Goal: Task Accomplishment & Management: Use online tool/utility

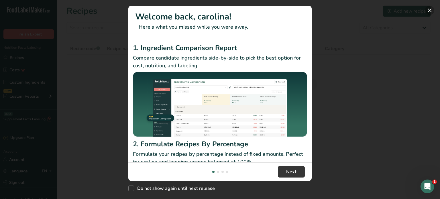
click at [430, 11] on button "New Features" at bounding box center [429, 10] width 9 height 9
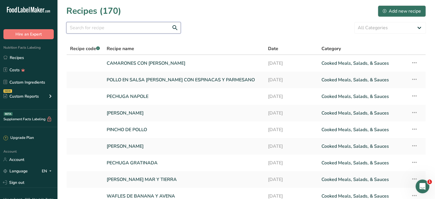
click at [113, 32] on input "text" at bounding box center [123, 27] width 114 height 11
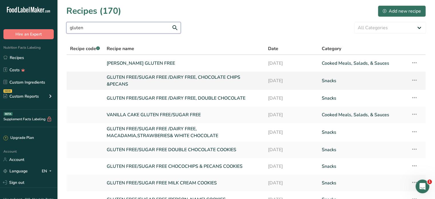
type input "gluten"
click at [193, 76] on link "GLUTEN FREE/SUGAR FREE /DAIRY FREE, CHOCOLATE CHIPS &PECANS" at bounding box center [184, 81] width 155 height 14
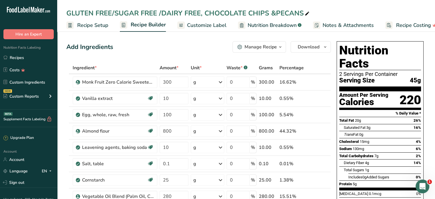
click at [87, 25] on span "Recipe Setup" at bounding box center [92, 25] width 31 height 8
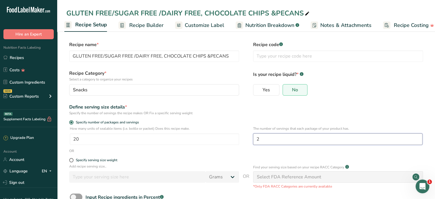
click at [264, 138] on input "2" at bounding box center [337, 138] width 169 height 11
type input "36"
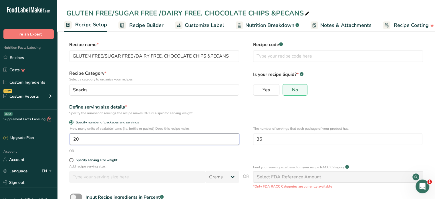
click at [96, 136] on input "20" at bounding box center [154, 138] width 169 height 11
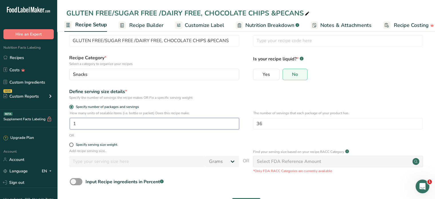
scroll to position [38, 0]
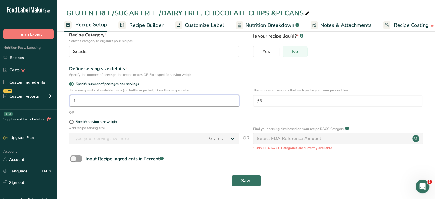
type input "1"
click at [244, 178] on span "Save" at bounding box center [246, 180] width 10 height 7
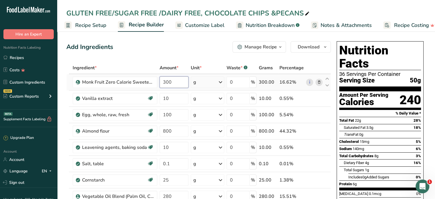
click at [176, 82] on input "300" at bounding box center [174, 81] width 29 height 11
type input "3"
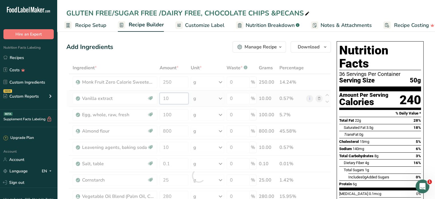
click at [176, 96] on div "Ingredient * Amount * Unit * Waste * .a-a{fill:#347362;}.b-a{fill:#fff;} Grams …" at bounding box center [198, 175] width 265 height 227
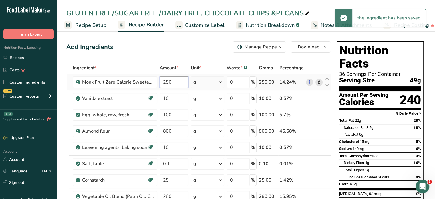
click at [174, 82] on div "Ingredient * Amount * Unit * Waste * .a-a{fill:#347362;}.b-a{fill:#fff;} Grams …" at bounding box center [198, 175] width 265 height 227
type input "200"
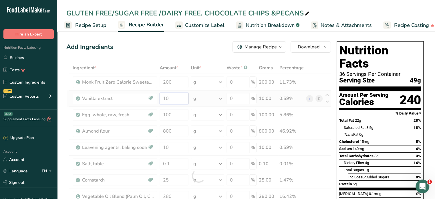
click at [172, 94] on div "Ingredient * Amount * Unit * Waste * .a-a{fill:#347362;}.b-a{fill:#fff;} Grams …" at bounding box center [198, 175] width 265 height 227
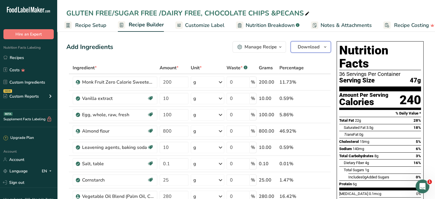
click at [312, 48] on span "Download" at bounding box center [309, 46] width 22 height 7
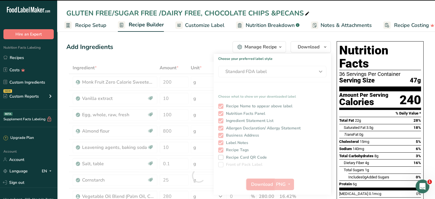
click at [261, 184] on span "Download" at bounding box center [262, 184] width 22 height 7
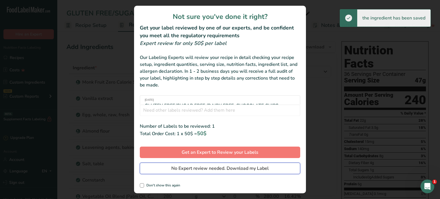
click at [253, 169] on span "No Expert review needed. Download my Label" at bounding box center [219, 168] width 97 height 7
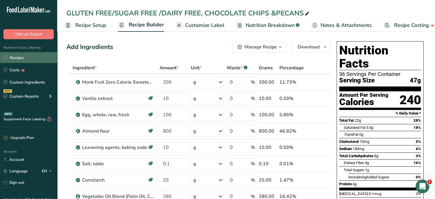
click at [22, 56] on link "Recipes" at bounding box center [28, 57] width 57 height 11
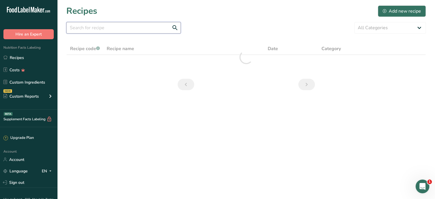
click at [100, 26] on input "text" at bounding box center [123, 27] width 114 height 11
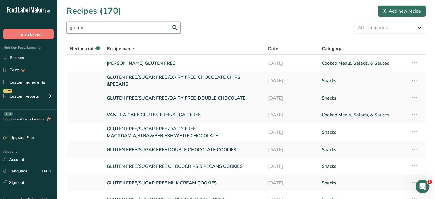
type input "gluten"
click at [190, 98] on link "GLUTEN FREE/SUGAR FREE /DAIRY FREE, DOUBLE CHOCOLATE" at bounding box center [184, 98] width 155 height 12
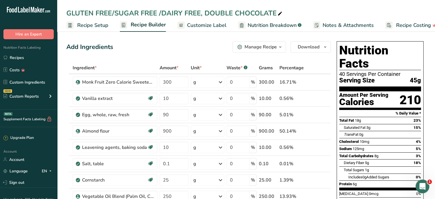
click at [89, 26] on span "Recipe Setup" at bounding box center [92, 25] width 31 height 8
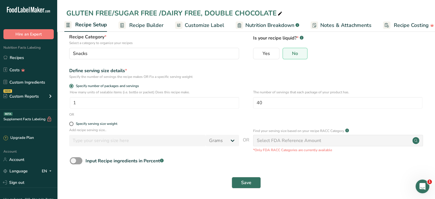
scroll to position [38, 0]
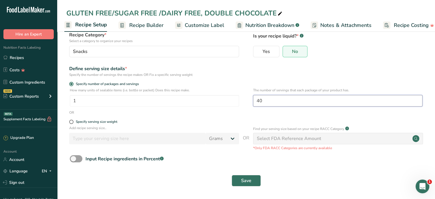
drag, startPoint x: 263, startPoint y: 102, endPoint x: 254, endPoint y: 101, distance: 8.6
click at [254, 101] on input "40" at bounding box center [337, 100] width 169 height 11
type input "36"
click at [248, 181] on span "Save" at bounding box center [246, 180] width 10 height 7
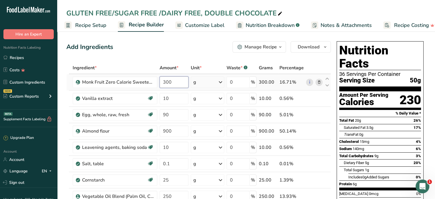
drag, startPoint x: 171, startPoint y: 82, endPoint x: 159, endPoint y: 81, distance: 12.6
click at [159, 81] on td "300" at bounding box center [174, 82] width 31 height 16
click at [172, 99] on div "Ingredient * Amount * Unit * Waste * .a-a{fill:#347362;}.b-a{fill:#fff;} Grams …" at bounding box center [198, 184] width 265 height 244
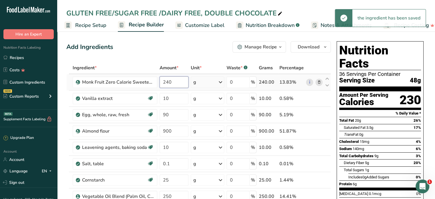
click at [174, 81] on div "Ingredient * Amount * Unit * Waste * .a-a{fill:#347362;}.b-a{fill:#fff;} Grams …" at bounding box center [198, 184] width 265 height 244
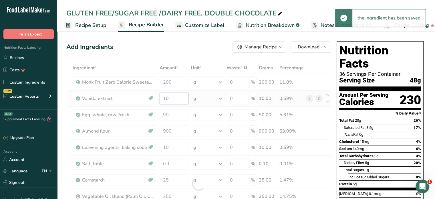
click at [181, 95] on div "Ingredient * Amount * Unit * Waste * .a-a{fill:#347362;}.b-a{fill:#fff;} Grams …" at bounding box center [198, 184] width 265 height 244
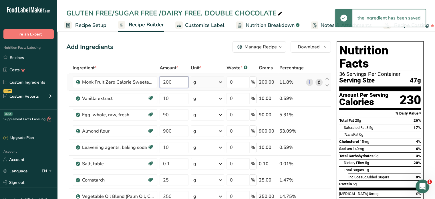
click at [179, 83] on div "Ingredient * Amount * Unit * Waste * .a-a{fill:#347362;}.b-a{fill:#fff;} Grams …" at bounding box center [198, 184] width 265 height 244
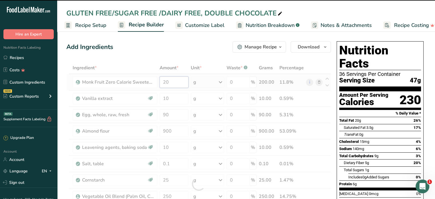
type input "2"
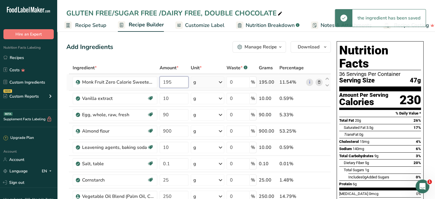
type input "195"
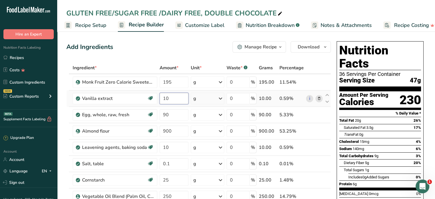
click at [177, 103] on div "Ingredient * Amount * Unit * Waste * .a-a{fill:#347362;}.b-a{fill:#fff;} Grams …" at bounding box center [198, 184] width 265 height 244
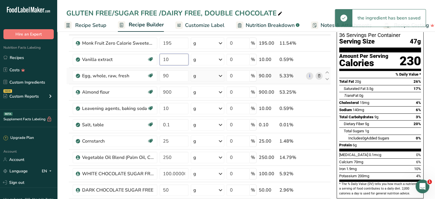
scroll to position [57, 0]
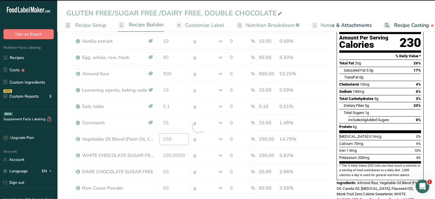
drag, startPoint x: 171, startPoint y: 138, endPoint x: 162, endPoint y: 138, distance: 8.9
click at [163, 138] on div "Ingredient * Amount * Unit * Waste * .a-a{fill:#347362;}.b-a{fill:#fff;} Grams …" at bounding box center [198, 127] width 265 height 244
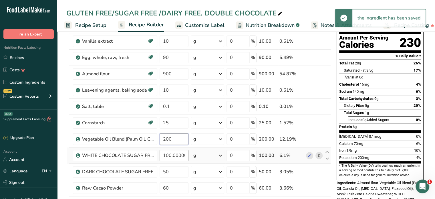
type input "200"
click at [167, 157] on div "Ingredient * Amount * Unit * Waste * .a-a{fill:#347362;}.b-a{fill:#fff;} Grams …" at bounding box center [198, 127] width 265 height 244
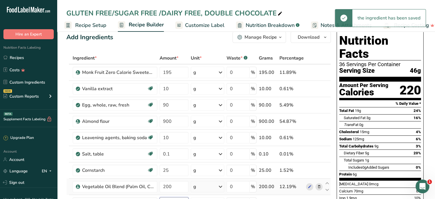
scroll to position [0, 0]
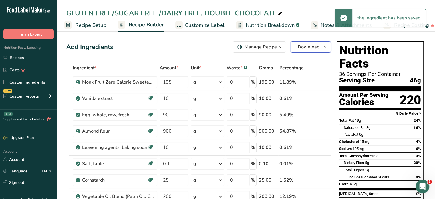
click at [309, 47] on span "Download" at bounding box center [309, 46] width 22 height 7
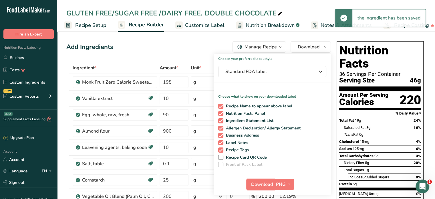
click at [263, 185] on span "Download" at bounding box center [262, 184] width 22 height 7
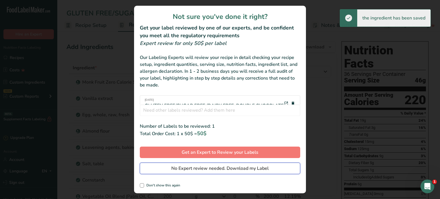
click at [258, 168] on span "No Expert review needed. Download my Label" at bounding box center [219, 168] width 97 height 7
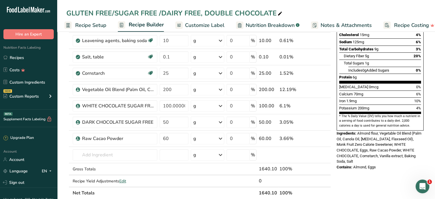
scroll to position [29, 0]
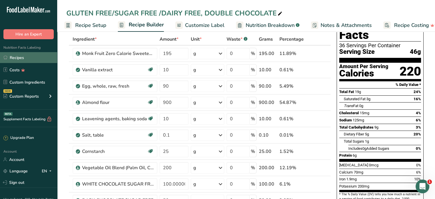
click at [18, 58] on link "Recipes" at bounding box center [28, 57] width 57 height 11
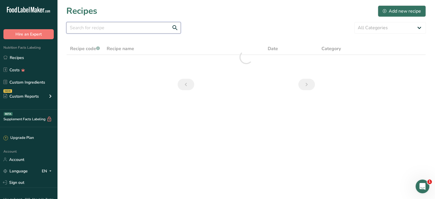
click at [114, 30] on input "text" at bounding box center [123, 27] width 114 height 11
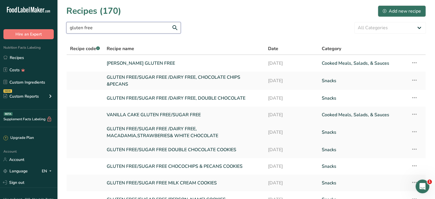
type input "gluten free"
click at [181, 130] on link "GLUTEN FREE/SUGAR FREE /DAIRY FREE, MACADAMIA,STRAWBERIES& WHITE CHOCOLATE" at bounding box center [184, 132] width 155 height 14
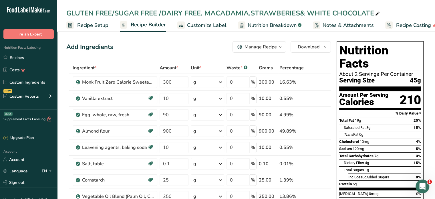
click at [93, 25] on span "Recipe Setup" at bounding box center [92, 25] width 31 height 8
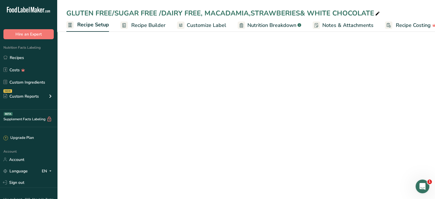
scroll to position [0, 2]
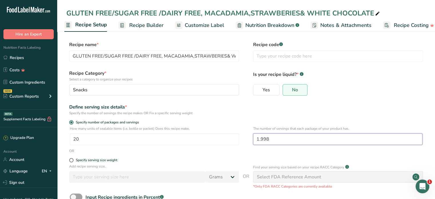
drag, startPoint x: 275, startPoint y: 137, endPoint x: 255, endPoint y: 138, distance: 19.5
click at [255, 138] on input "1.998" at bounding box center [337, 138] width 169 height 11
type input "36"
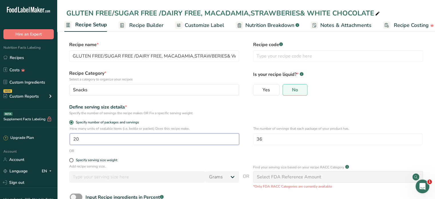
drag, startPoint x: 86, startPoint y: 139, endPoint x: 65, endPoint y: 137, distance: 21.0
click at [65, 137] on section "Recipe name * GLUTEN FREE/SUGAR FREE /DAIRY FREE, MACADAMIA,STRAWBERIES& WHITE …" at bounding box center [246, 133] width 378 height 207
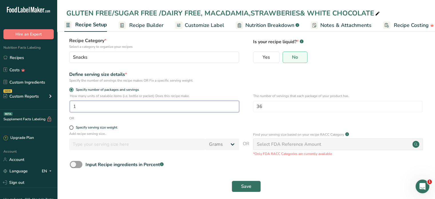
scroll to position [38, 0]
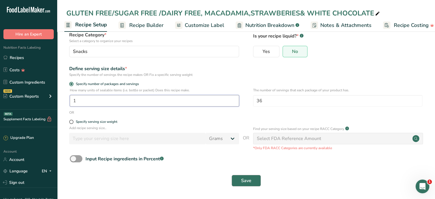
type input "1"
click at [238, 177] on button "Save" at bounding box center [246, 180] width 29 height 11
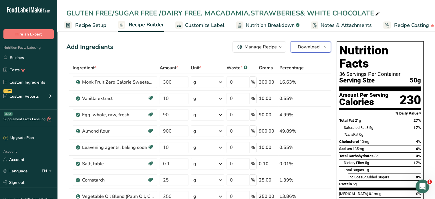
click at [313, 50] on span "Download" at bounding box center [309, 46] width 22 height 7
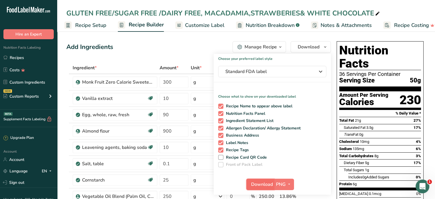
click at [266, 183] on span "Download" at bounding box center [262, 184] width 22 height 7
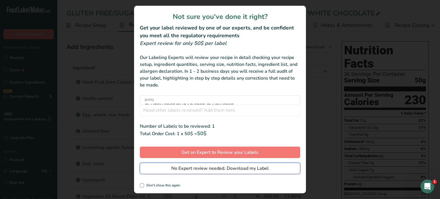
click at [245, 171] on span "No Expert review needed. Download my Label" at bounding box center [219, 168] width 97 height 7
